Goal: Task Accomplishment & Management: Use online tool/utility

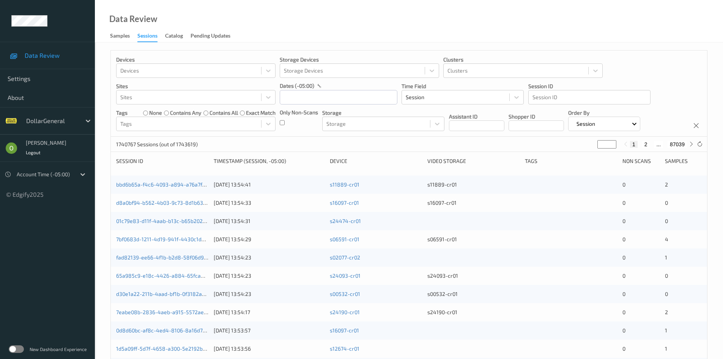
click at [19, 347] on label at bounding box center [16, 349] width 15 height 8
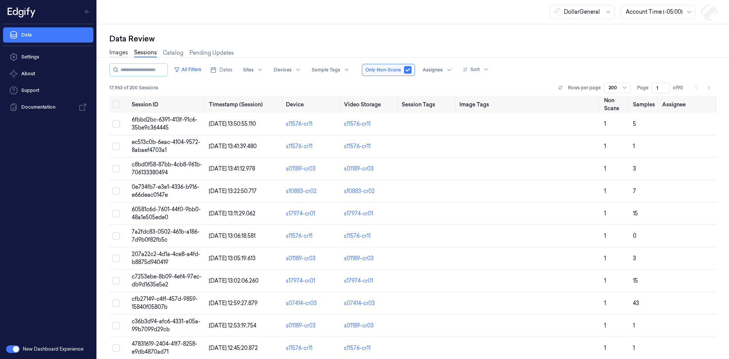
click at [121, 53] on link "Images" at bounding box center [118, 53] width 19 height 9
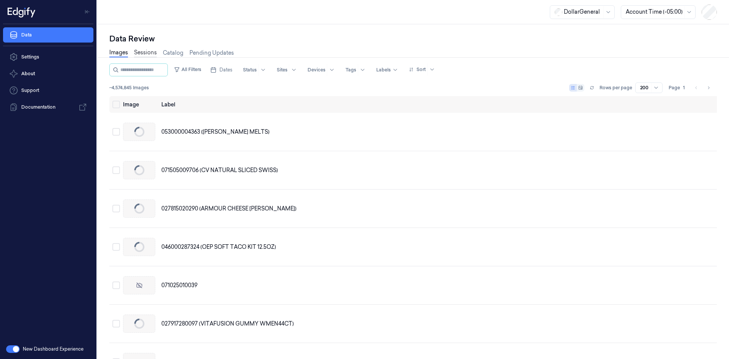
click at [148, 53] on link "Sessions" at bounding box center [145, 53] width 23 height 9
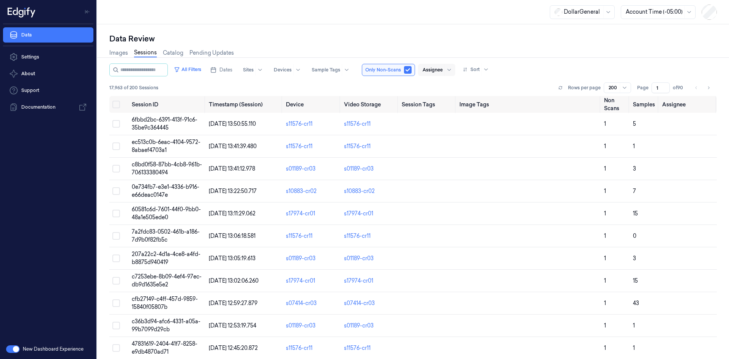
click at [435, 68] on div at bounding box center [433, 69] width 20 height 7
click at [447, 121] on div "[PERSON_NAME]" at bounding box center [453, 123] width 46 height 8
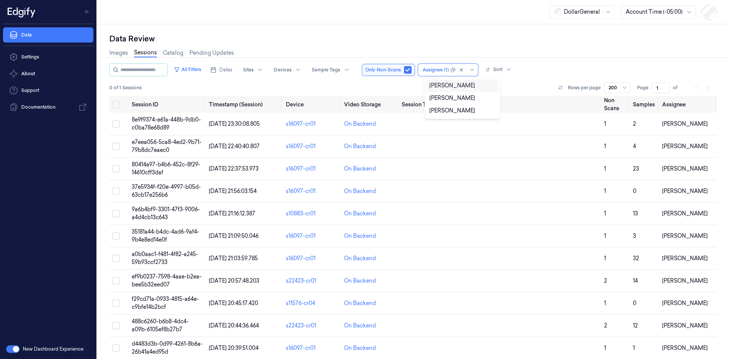
click at [544, 62] on div "Images Sessions Catalog Pending Updates" at bounding box center [413, 53] width 608 height 19
click at [628, 85] on div at bounding box center [626, 88] width 8 height 6
click at [617, 131] on div "200" at bounding box center [614, 128] width 10 height 8
click at [562, 88] on icon at bounding box center [560, 87] width 5 height 5
click at [563, 89] on icon at bounding box center [560, 87] width 5 height 5
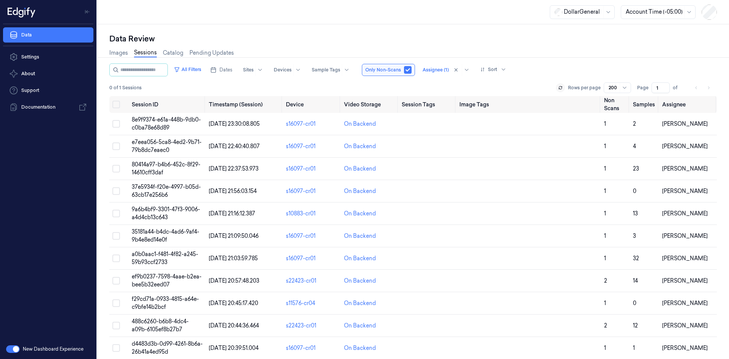
click at [710, 88] on li "pagination" at bounding box center [708, 87] width 11 height 11
click at [559, 85] on button at bounding box center [560, 87] width 9 height 9
click at [558, 85] on button at bounding box center [560, 87] width 9 height 9
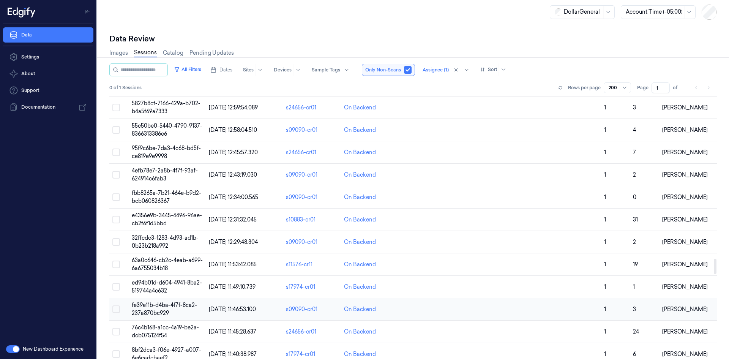
scroll to position [2722, 0]
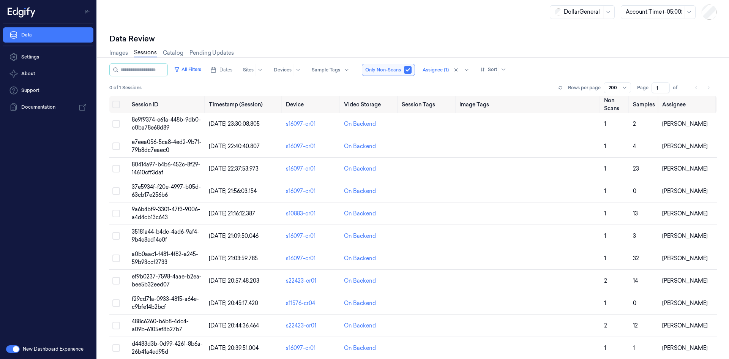
click at [685, 86] on span "of" at bounding box center [679, 87] width 12 height 7
click at [411, 71] on button "button" at bounding box center [408, 70] width 8 height 8
click at [232, 68] on span "Dates" at bounding box center [226, 69] width 13 height 7
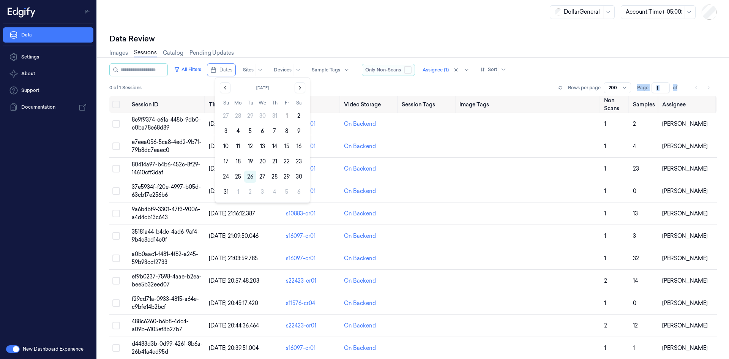
click at [412, 71] on button "button" at bounding box center [408, 70] width 8 height 8
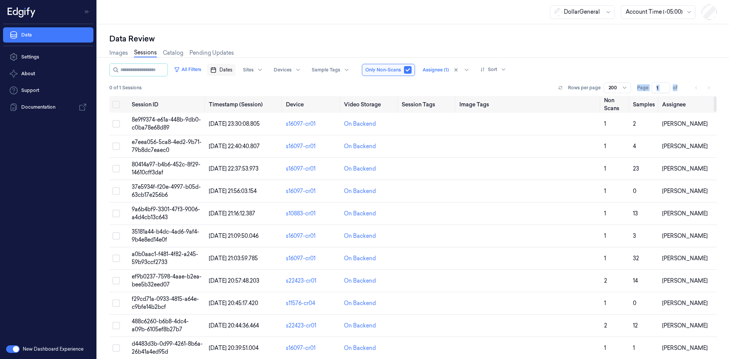
click at [229, 73] on span "Dates" at bounding box center [226, 69] width 13 height 7
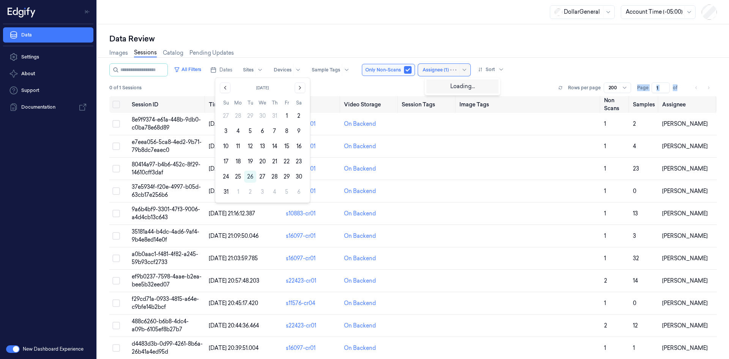
click at [447, 66] on div at bounding box center [436, 69] width 26 height 7
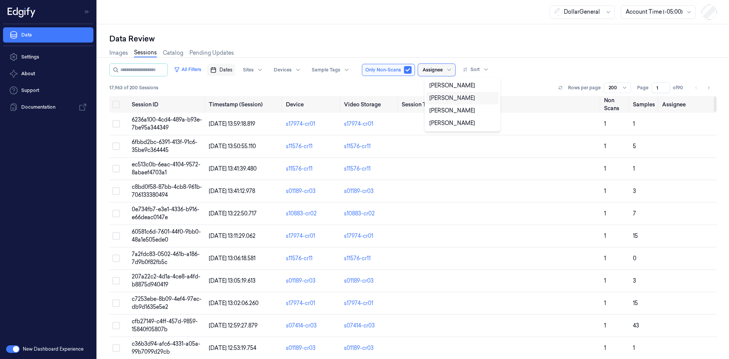
click at [235, 72] on button "Dates" at bounding box center [221, 70] width 28 height 12
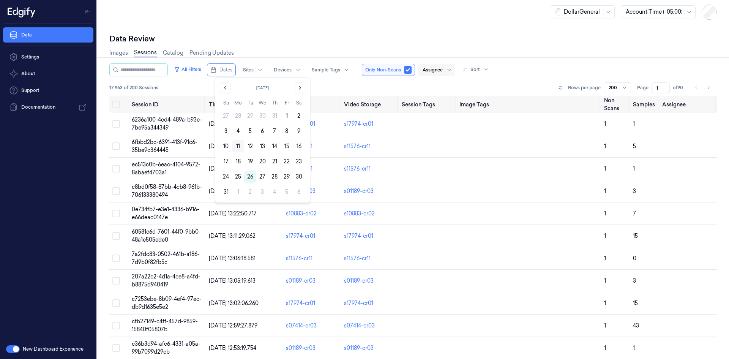
click at [238, 142] on button "11" at bounding box center [238, 146] width 12 height 12
click at [240, 144] on button "11" at bounding box center [238, 146] width 12 height 12
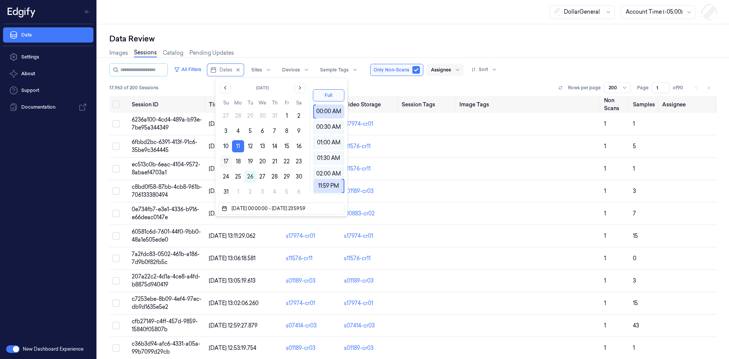
click at [222, 159] on button "17" at bounding box center [226, 161] width 12 height 12
type input "[DATE] 00:00:00 - [DATE] 23:59:59"
click at [415, 85] on div "17,963 of 200 Sessions Rows per page 200 Page 1 of 90" at bounding box center [413, 87] width 608 height 11
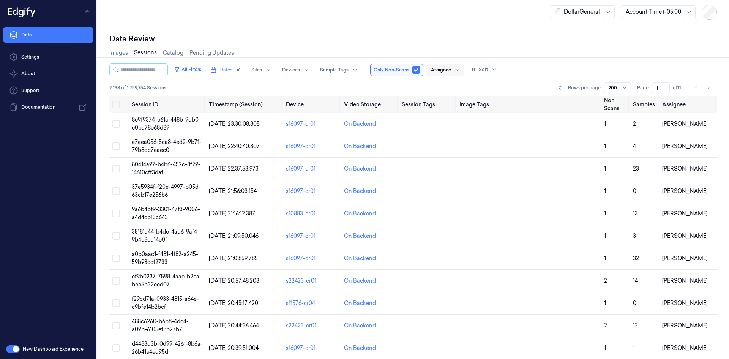
click at [656, 88] on input "1" at bounding box center [661, 87] width 18 height 11
click at [666, 86] on input "2" at bounding box center [661, 87] width 18 height 11
click at [666, 86] on input "3" at bounding box center [661, 87] width 18 height 11
click at [666, 86] on input "4" at bounding box center [661, 87] width 18 height 11
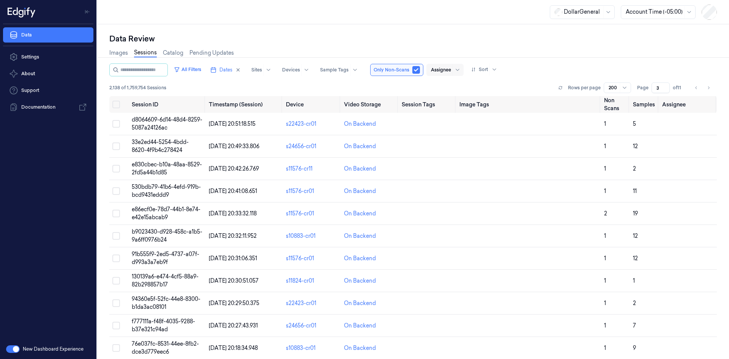
click at [663, 89] on input "3" at bounding box center [661, 87] width 18 height 11
type input "2"
click at [664, 90] on input "2" at bounding box center [661, 87] width 18 height 11
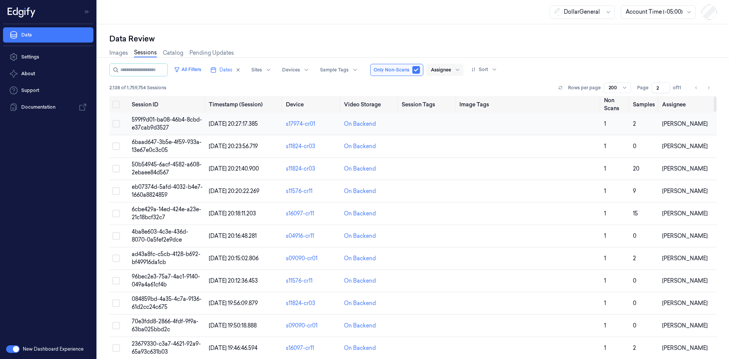
click at [154, 123] on td "599f9d01-ba08-46b4-8cbd-e37cab9d3527" at bounding box center [167, 124] width 77 height 22
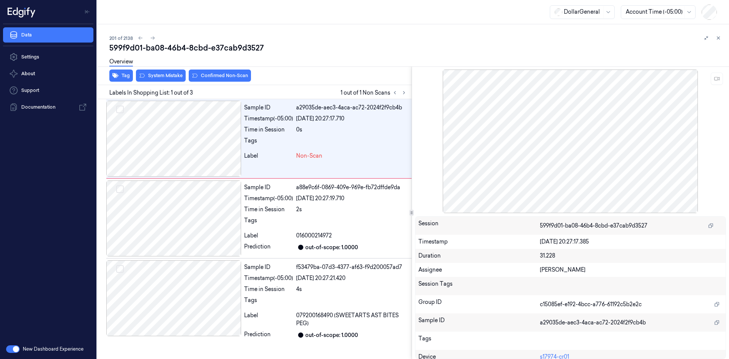
drag, startPoint x: 717, startPoint y: 39, endPoint x: 729, endPoint y: 24, distance: 19.5
click at [717, 39] on icon at bounding box center [718, 37] width 5 height 5
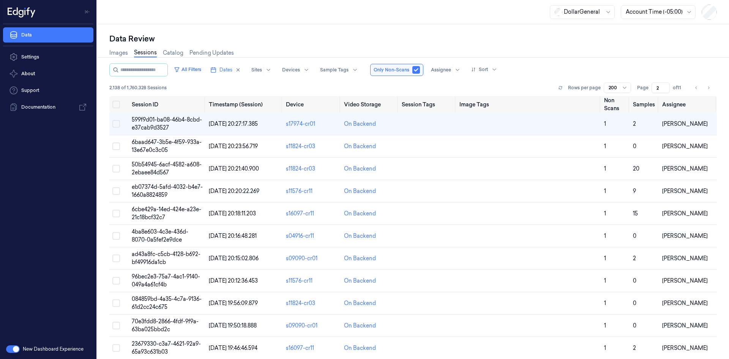
click at [469, 32] on div "Data Review Images Sessions Catalog Pending Updates All Filters Dates Sites Dev…" at bounding box center [413, 191] width 632 height 335
click at [246, 41] on div "Data Review" at bounding box center [413, 38] width 608 height 11
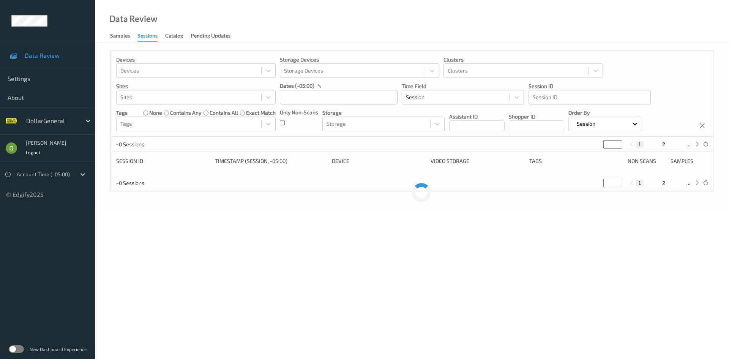
click at [36, 118] on div at bounding box center [51, 120] width 51 height 9
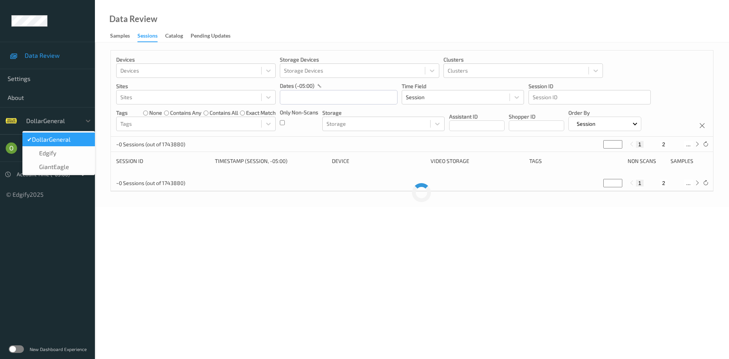
click at [43, 120] on div at bounding box center [51, 120] width 51 height 9
